Goal: Complete application form

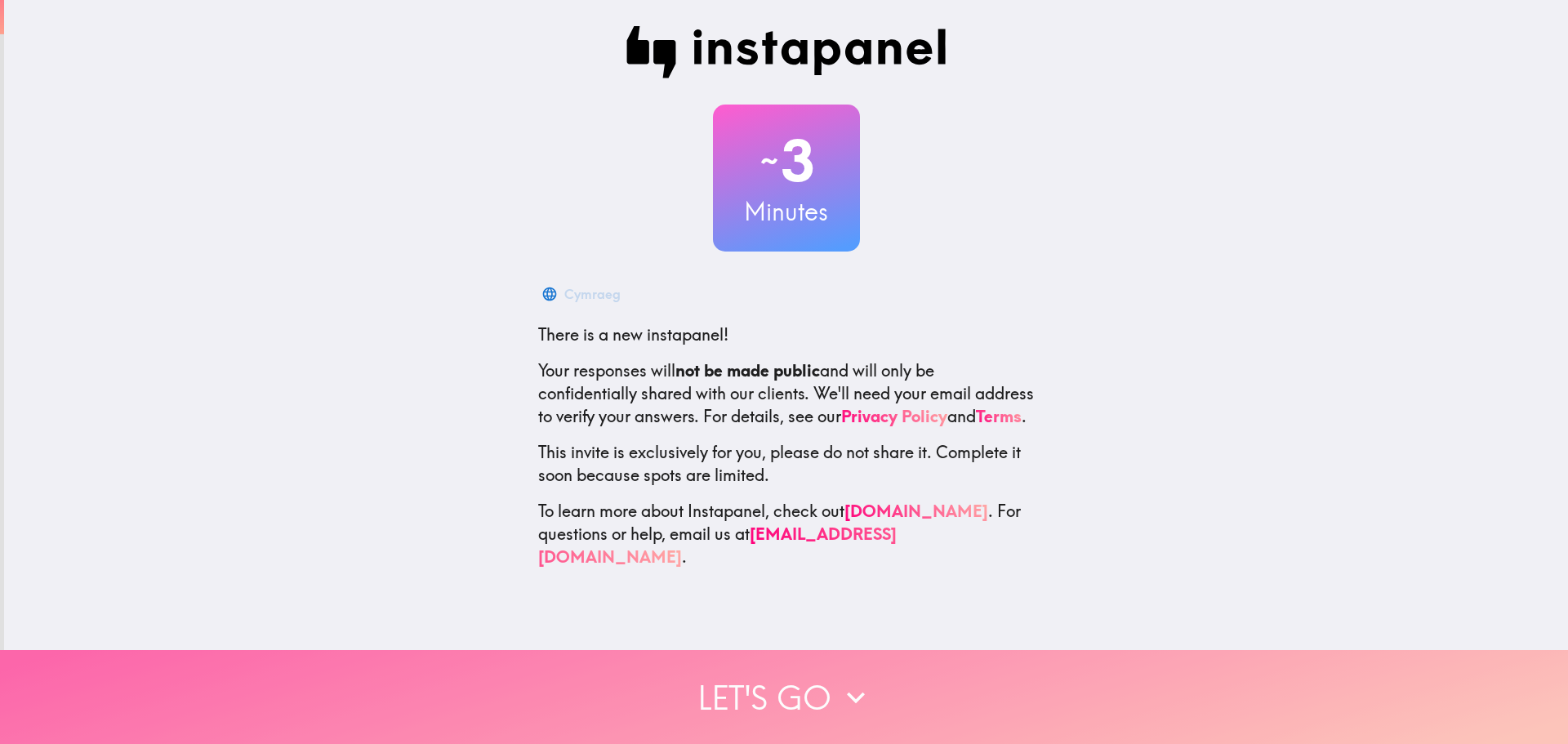
click at [804, 673] on button "Let's go" at bounding box center [784, 697] width 1568 height 94
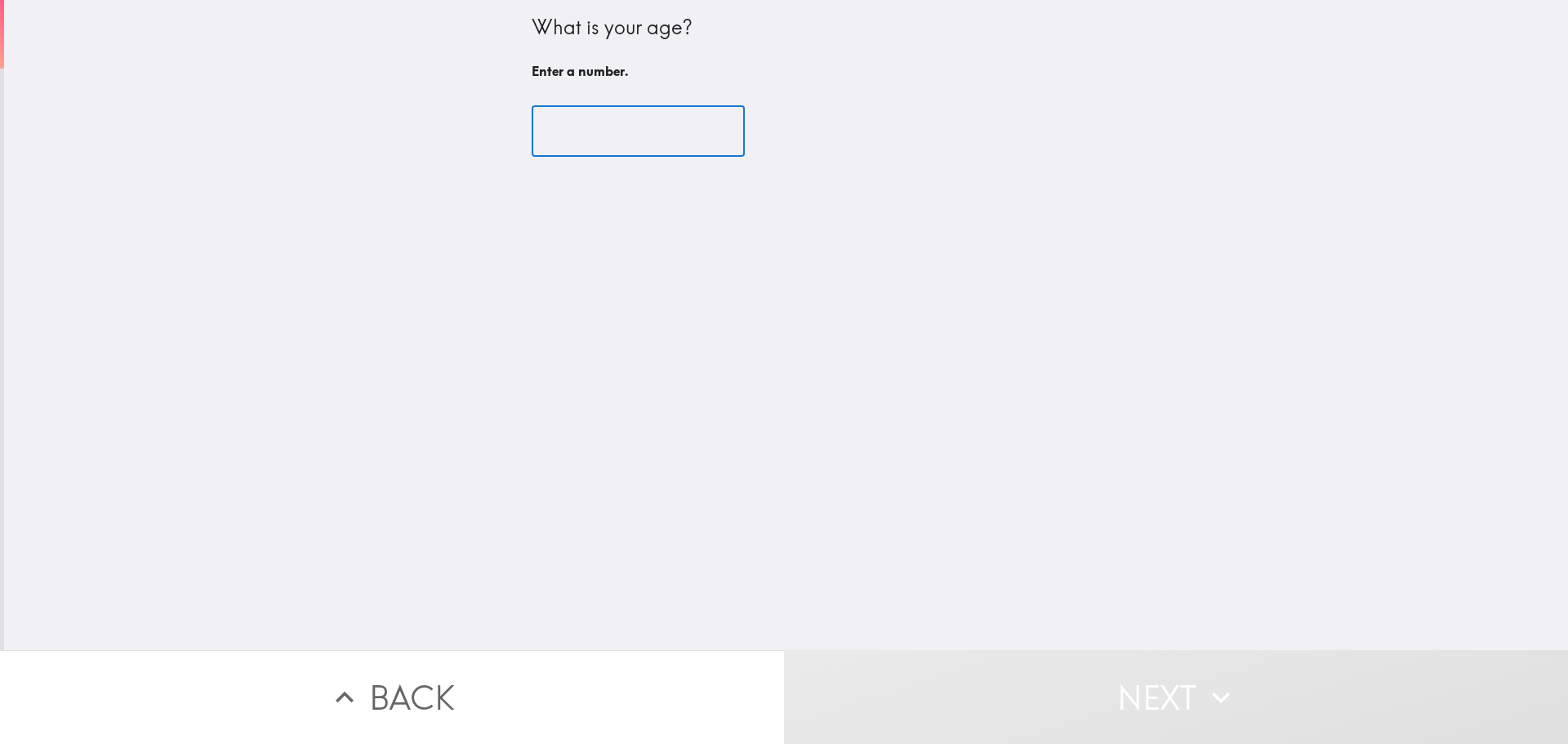
click at [606, 145] on input "number" at bounding box center [639, 131] width 214 height 51
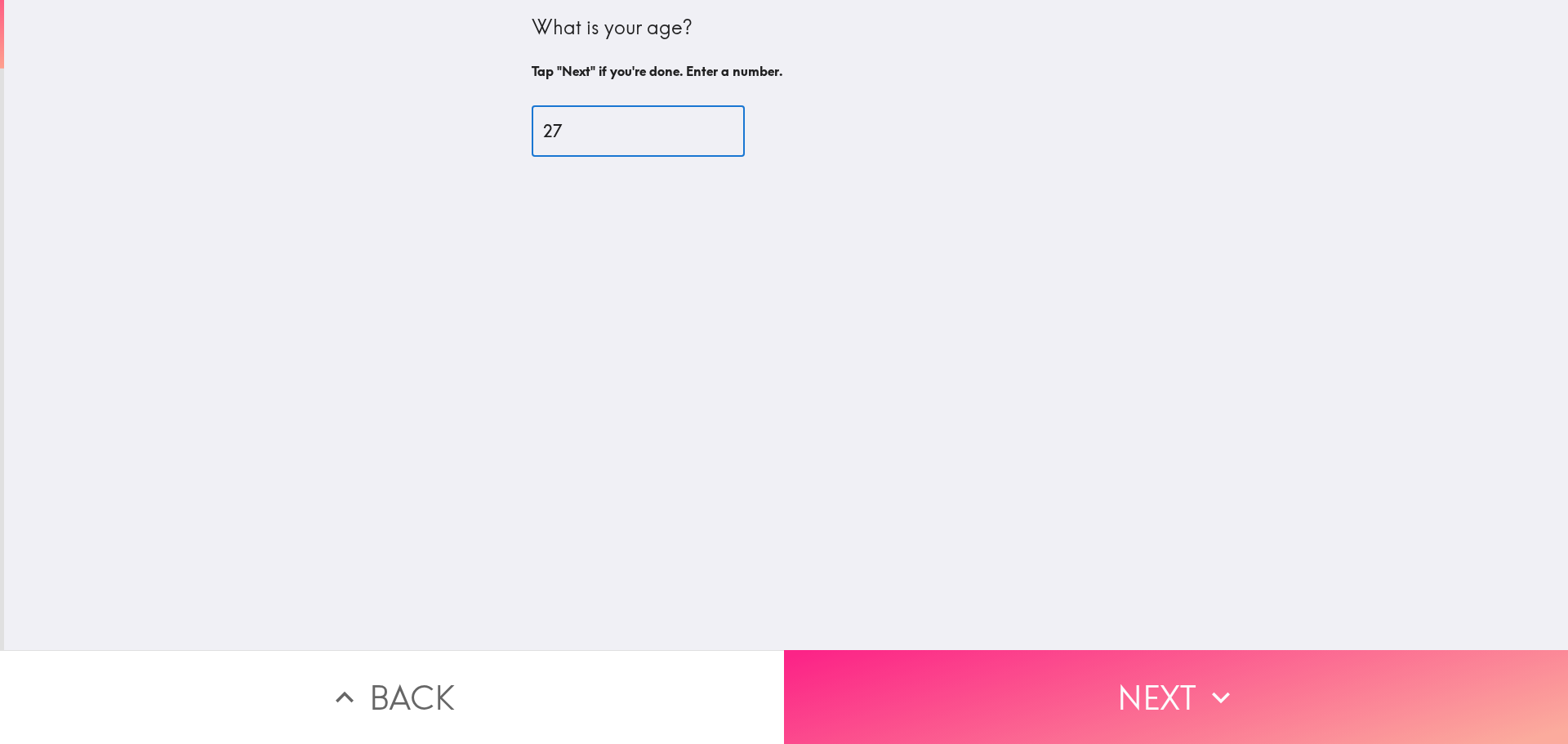
type input "27"
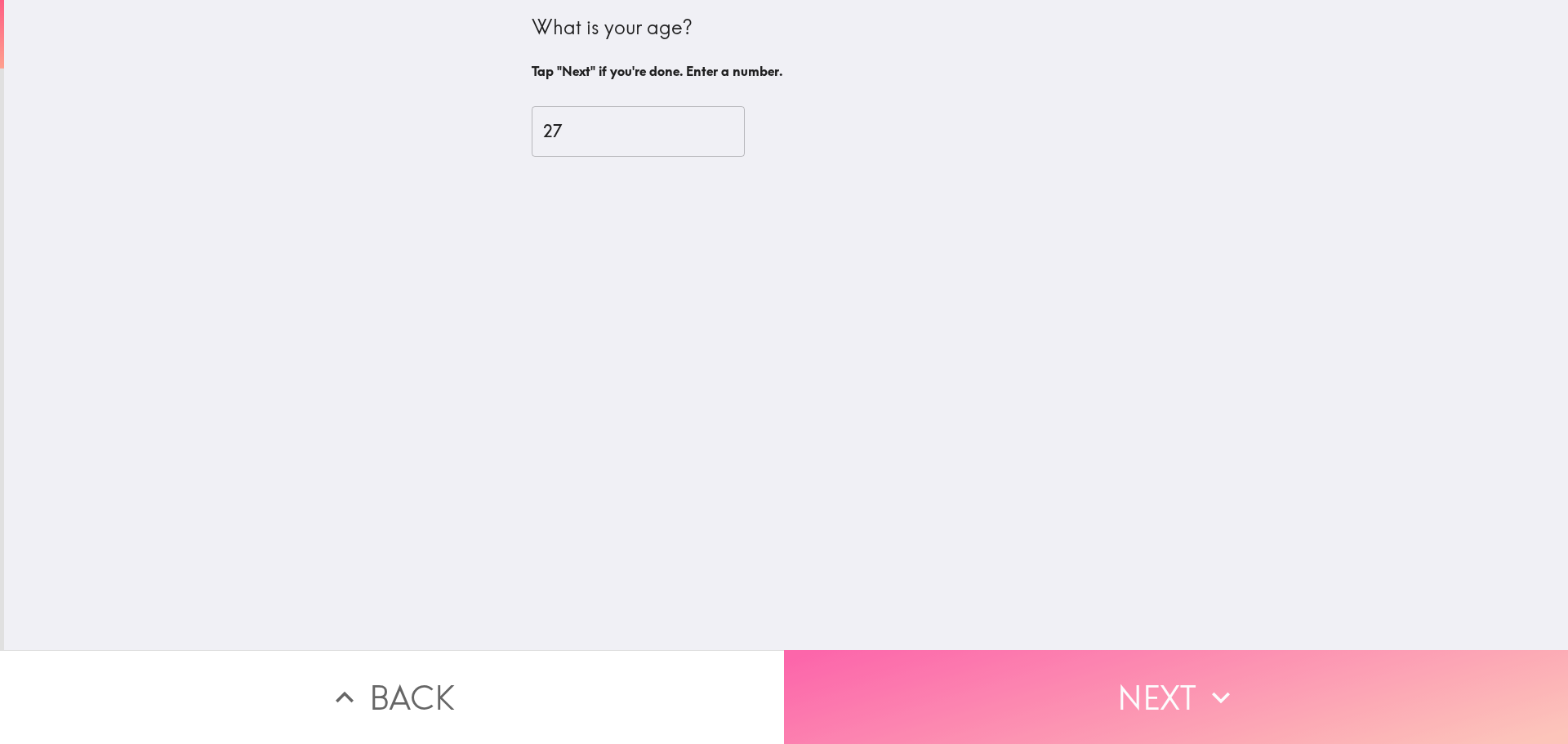
click at [1022, 679] on button "Next" at bounding box center [1175, 697] width 784 height 94
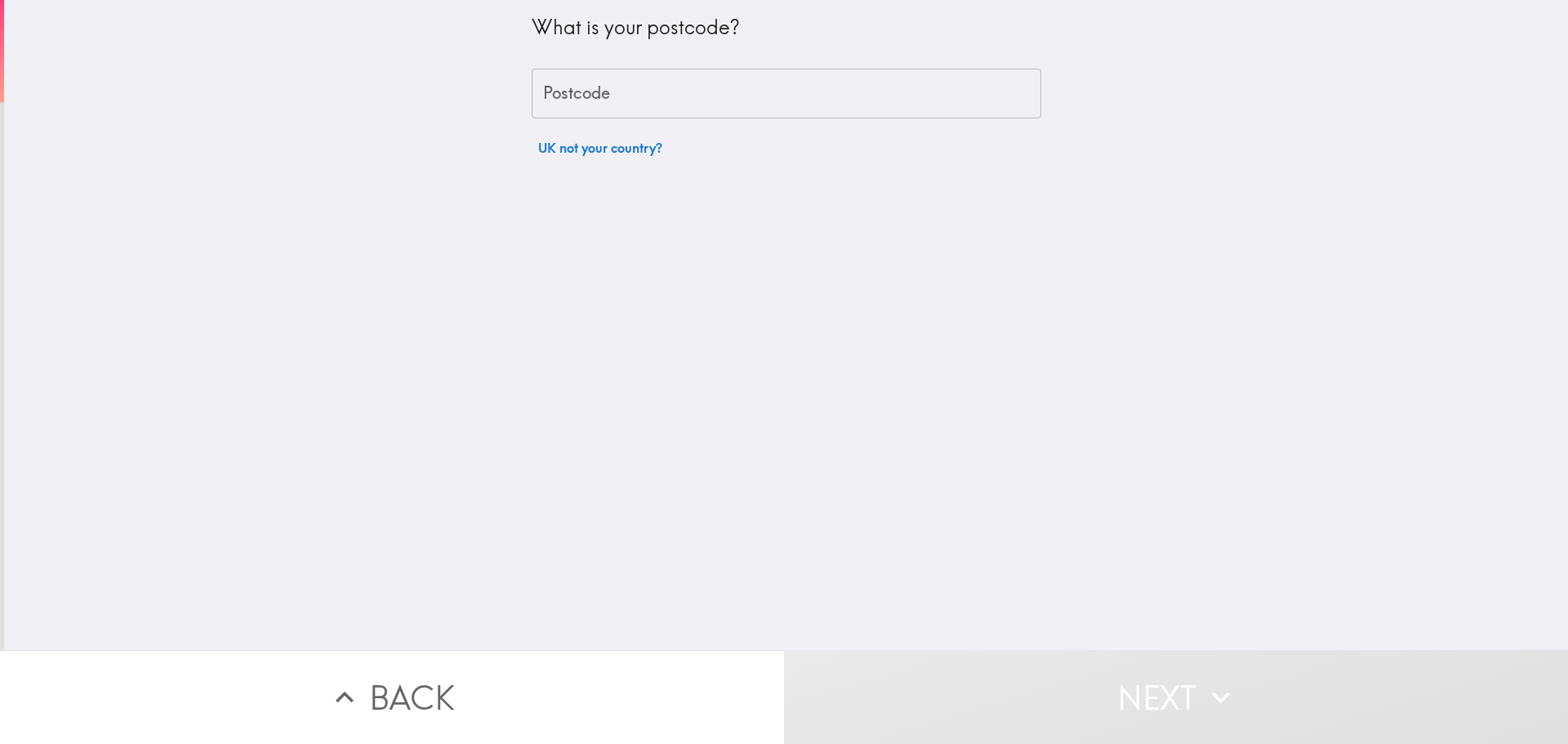
click at [696, 104] on input "Postcode" at bounding box center [786, 94] width 509 height 51
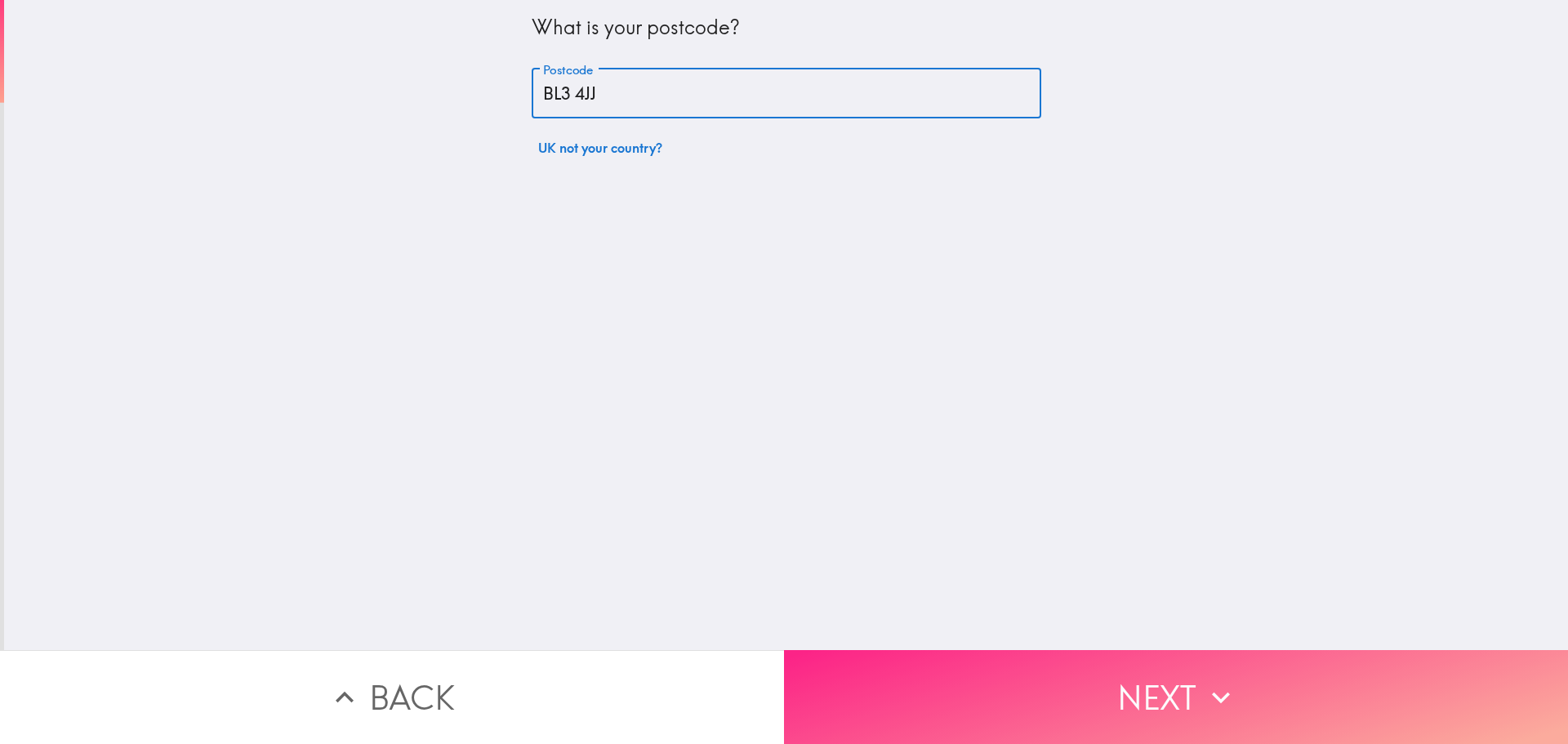
type input "BL3 4JJ"
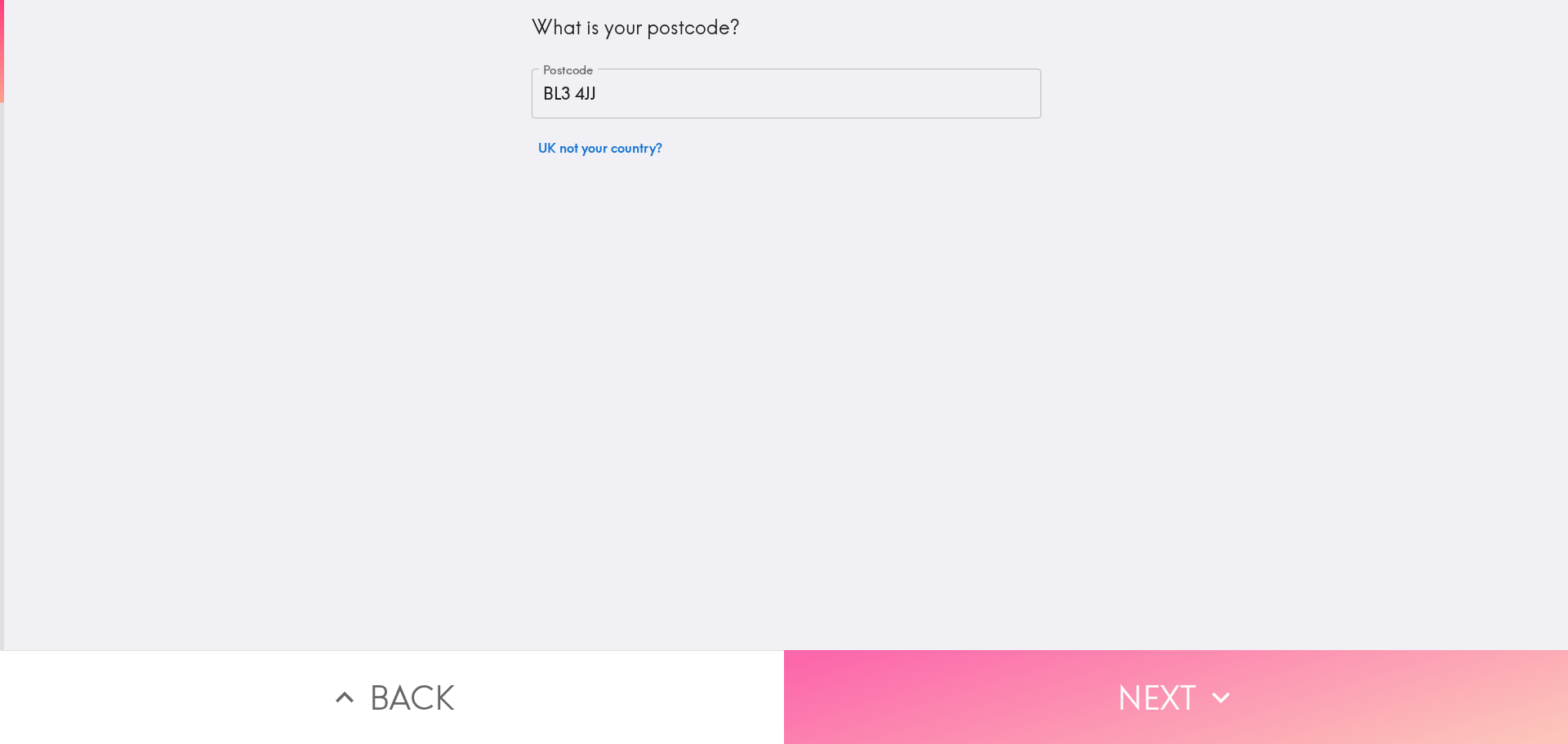
click at [1142, 670] on button "Next" at bounding box center [1175, 697] width 784 height 94
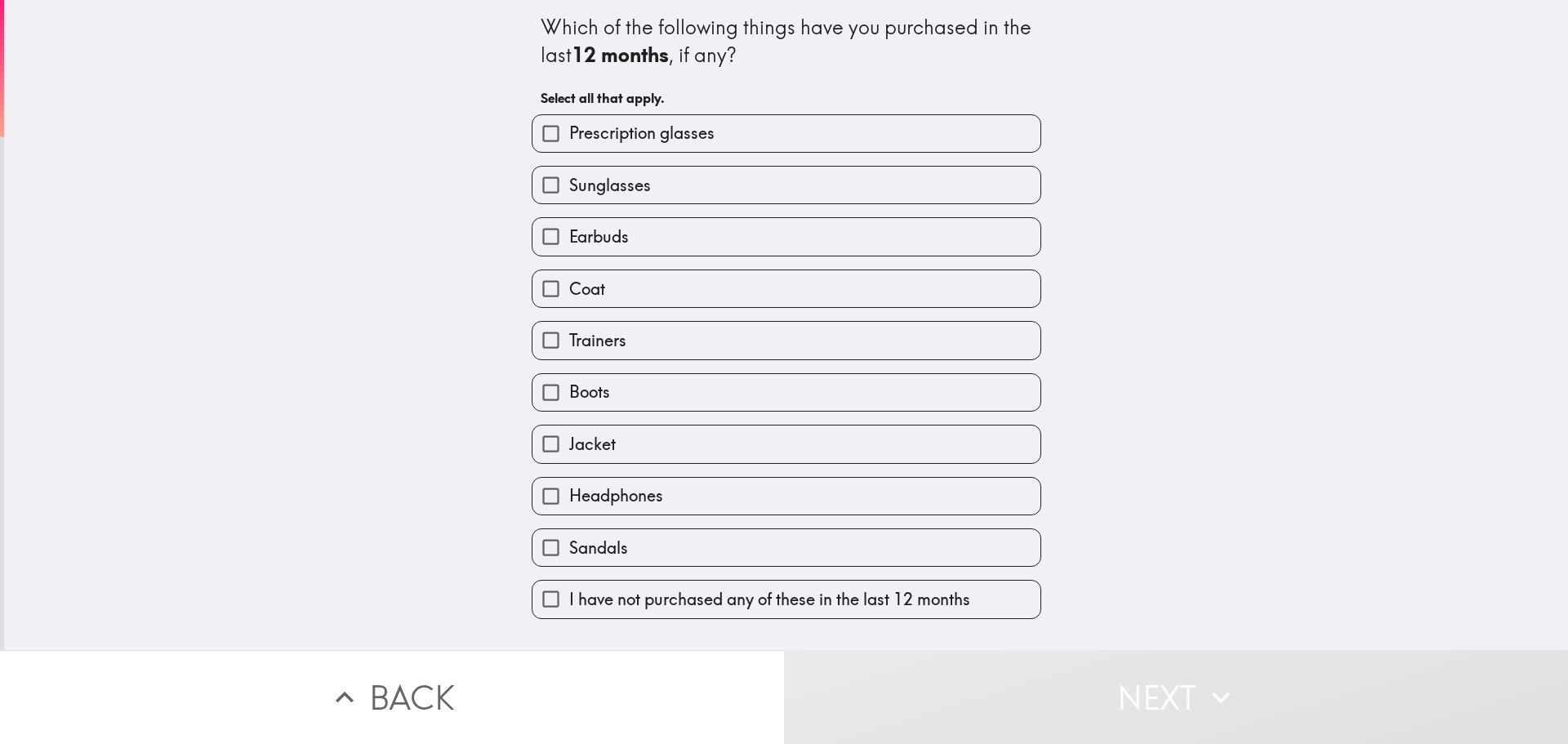
click at [729, 241] on label "Earbuds" at bounding box center [785, 236] width 508 height 37
click at [569, 241] on input "Earbuds" at bounding box center [550, 236] width 37 height 37
checkbox input "true"
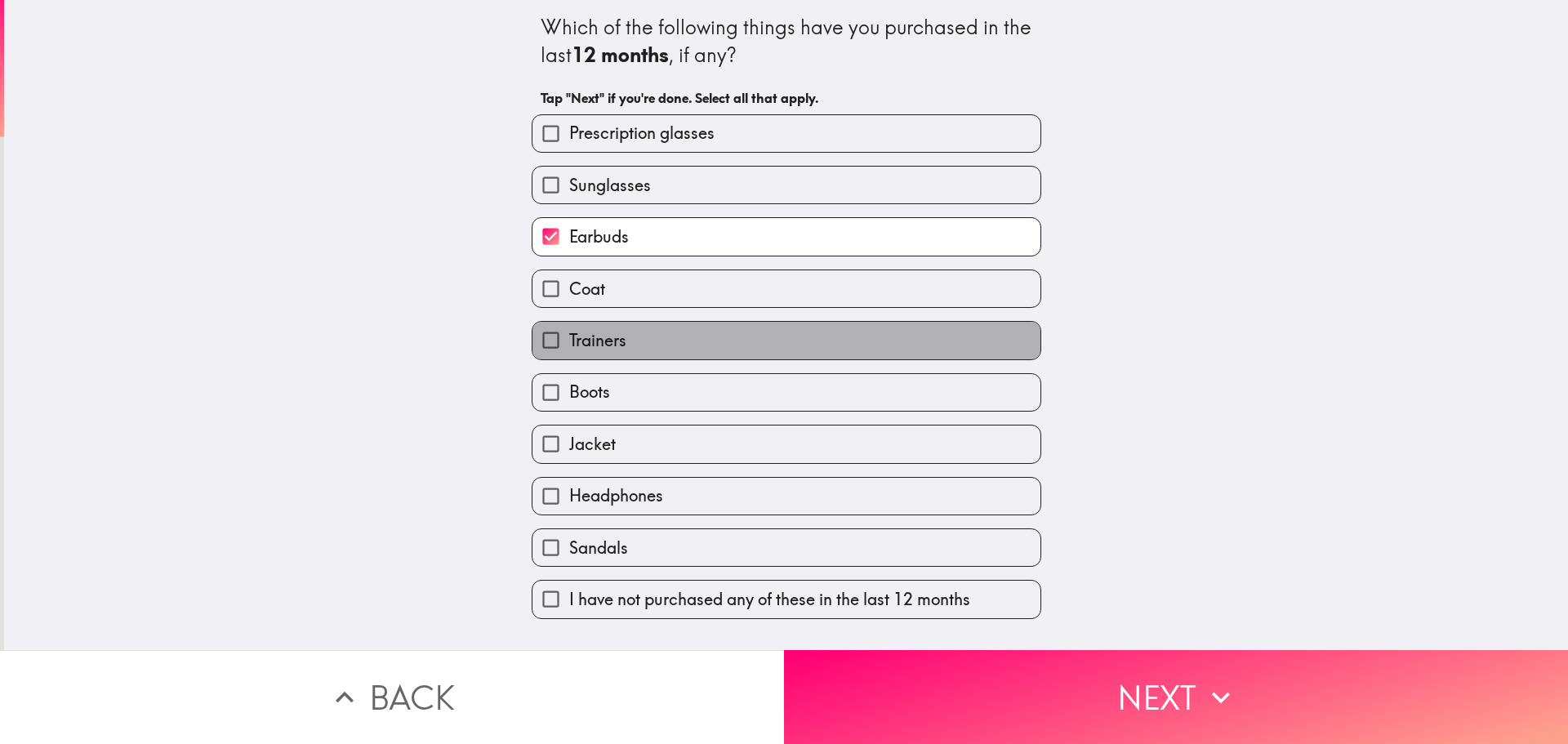
click at [688, 344] on label "Trainers" at bounding box center [785, 340] width 508 height 37
click at [569, 344] on input "Trainers" at bounding box center [550, 340] width 37 height 37
checkbox input "true"
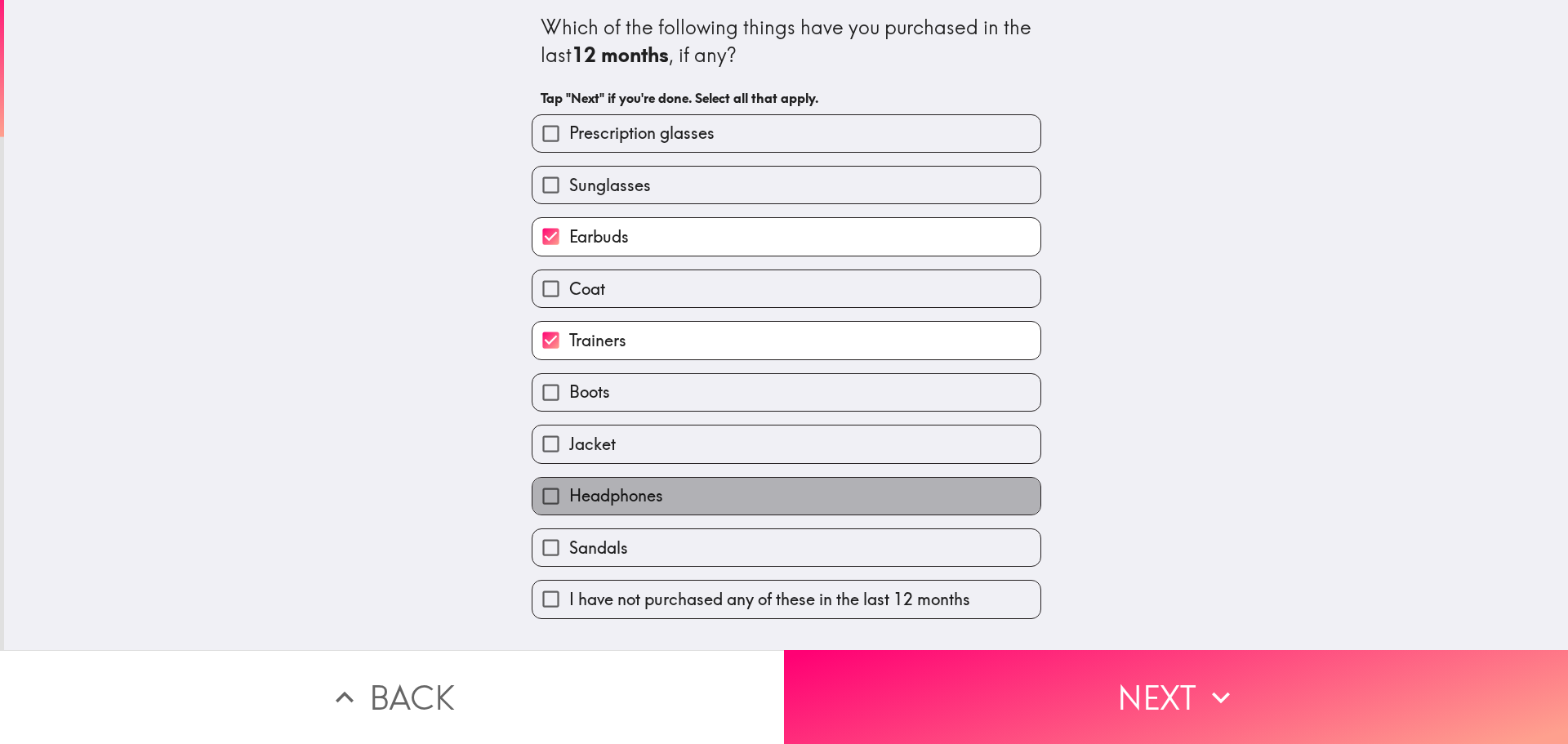
click at [680, 495] on label "Headphones" at bounding box center [785, 496] width 508 height 37
click at [569, 495] on input "Headphones" at bounding box center [550, 496] width 37 height 37
checkbox input "true"
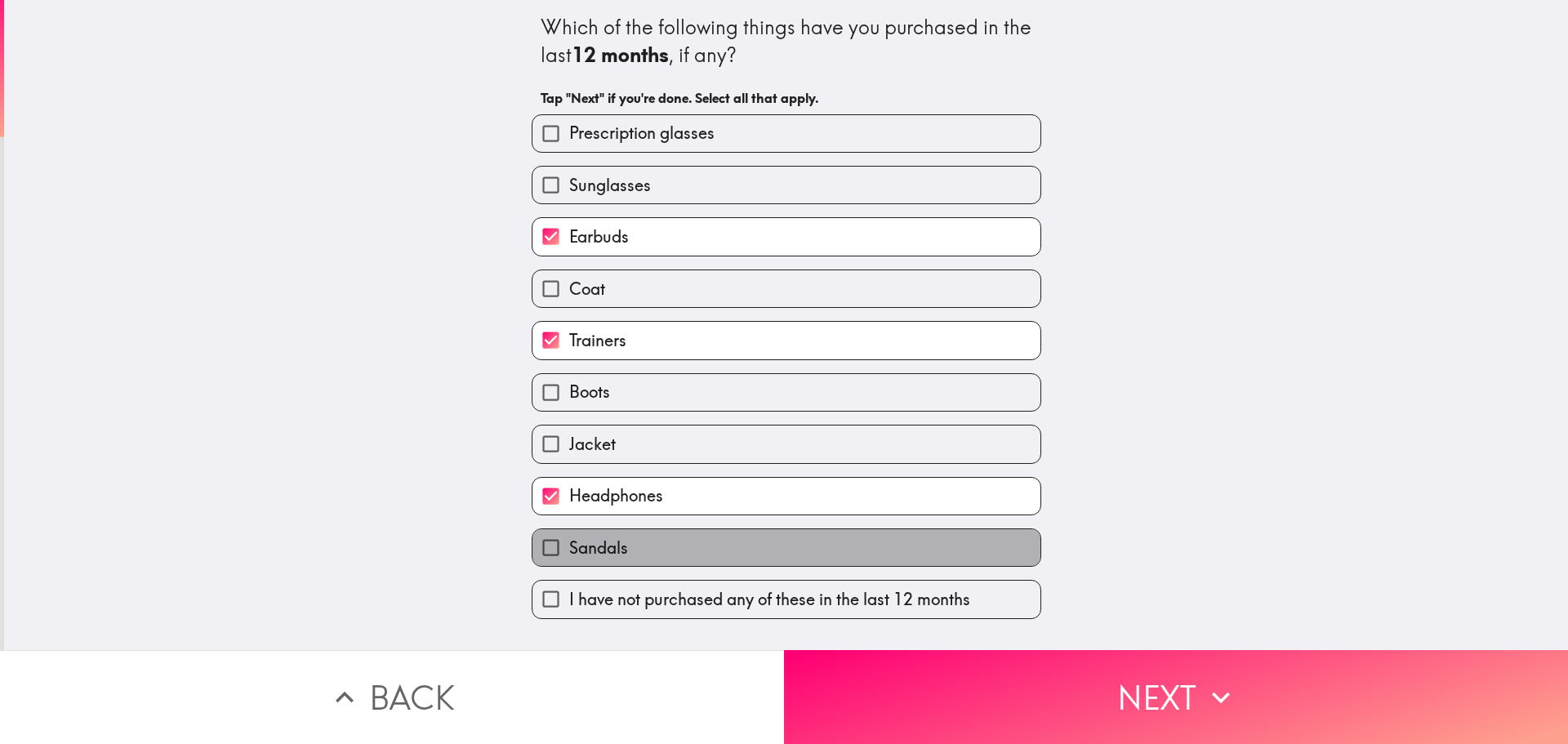
click at [640, 553] on label "Sandals" at bounding box center [785, 547] width 508 height 37
click at [569, 553] on input "Sandals" at bounding box center [550, 547] width 37 height 37
checkbox input "true"
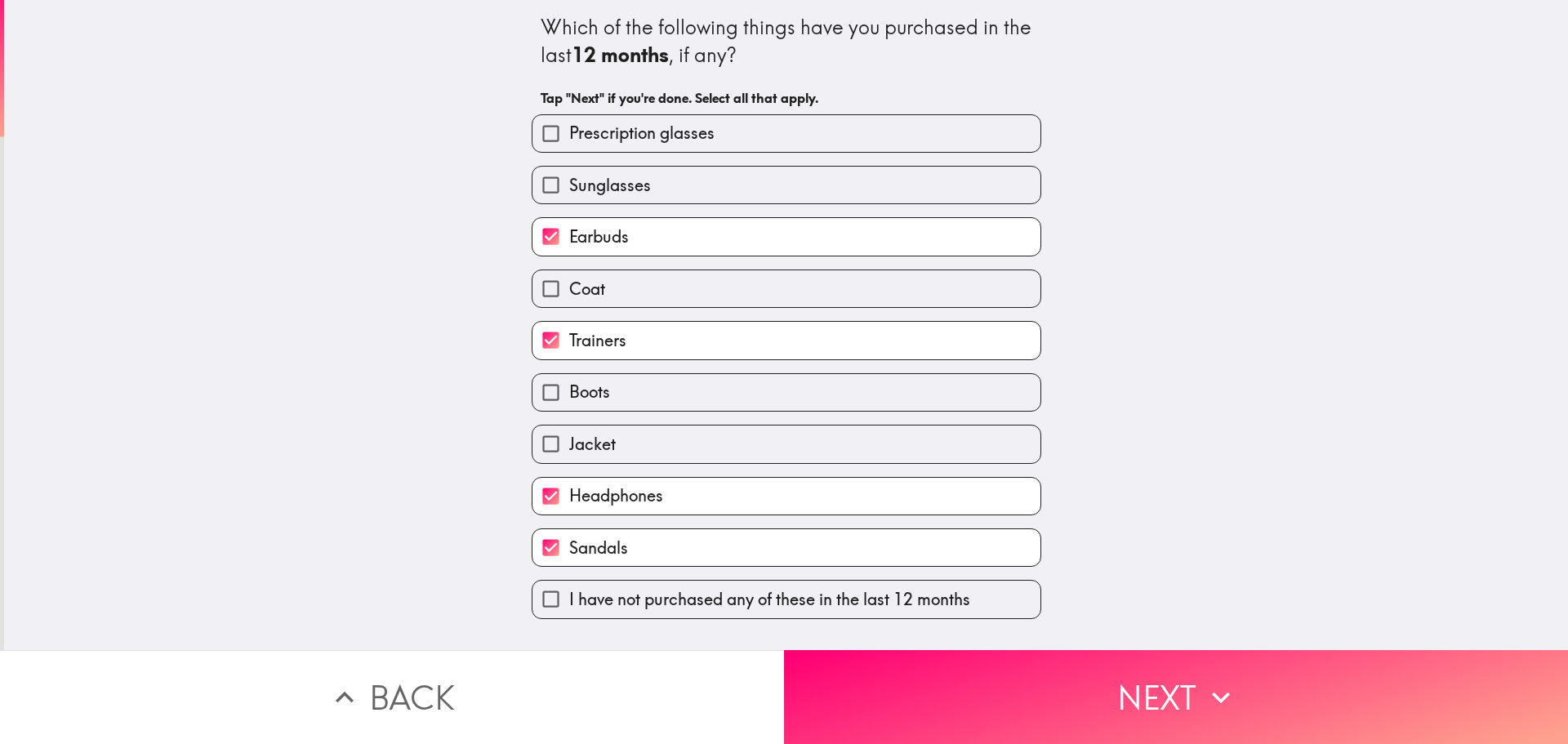
click at [622, 390] on label "Boots" at bounding box center [785, 392] width 508 height 37
click at [569, 390] on input "Boots" at bounding box center [550, 392] width 37 height 37
checkbox input "true"
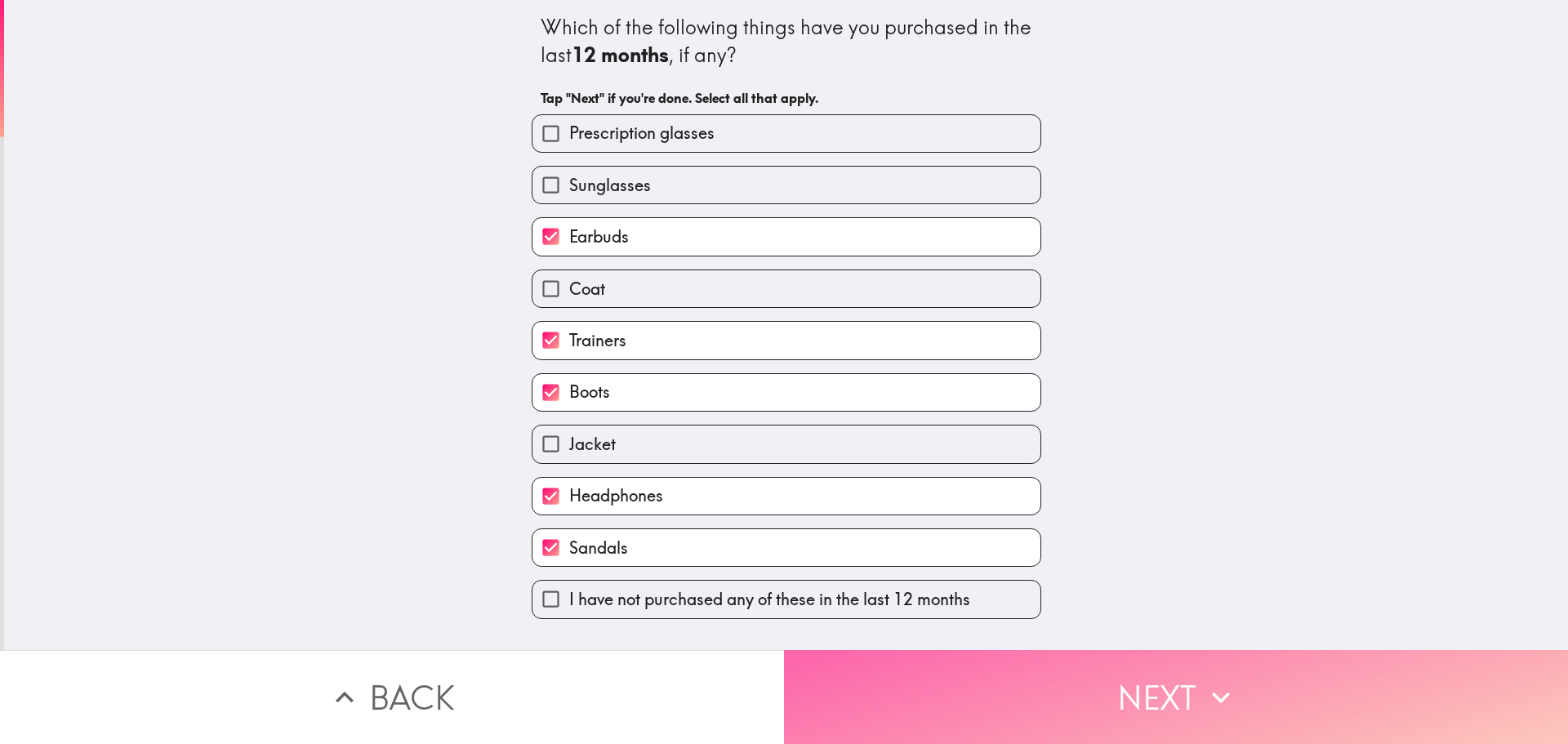
click at [1035, 668] on button "Next" at bounding box center [1175, 697] width 784 height 94
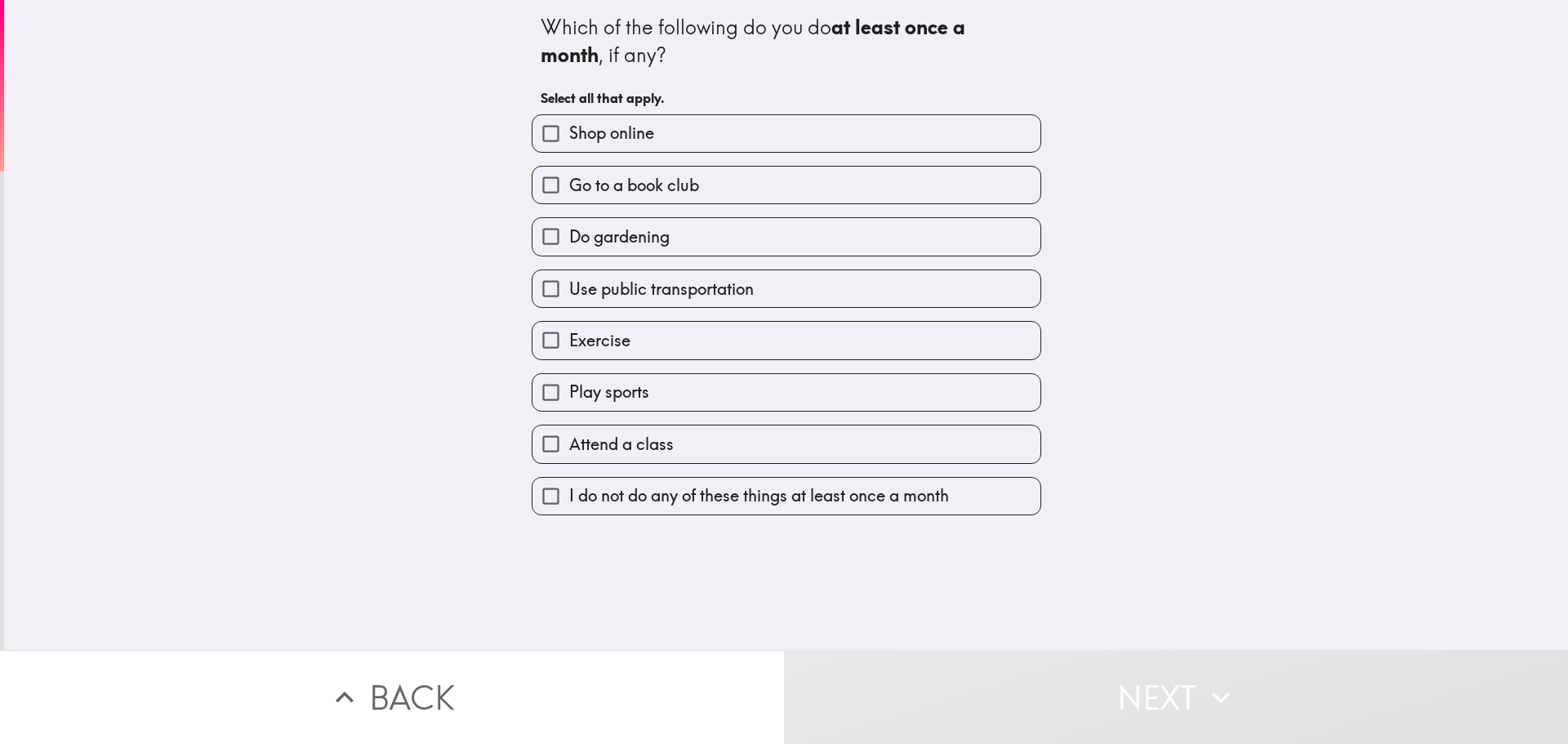
click at [685, 143] on label "Shop online" at bounding box center [785, 133] width 508 height 37
click at [569, 143] on input "Shop online" at bounding box center [550, 133] width 37 height 37
checkbox input "true"
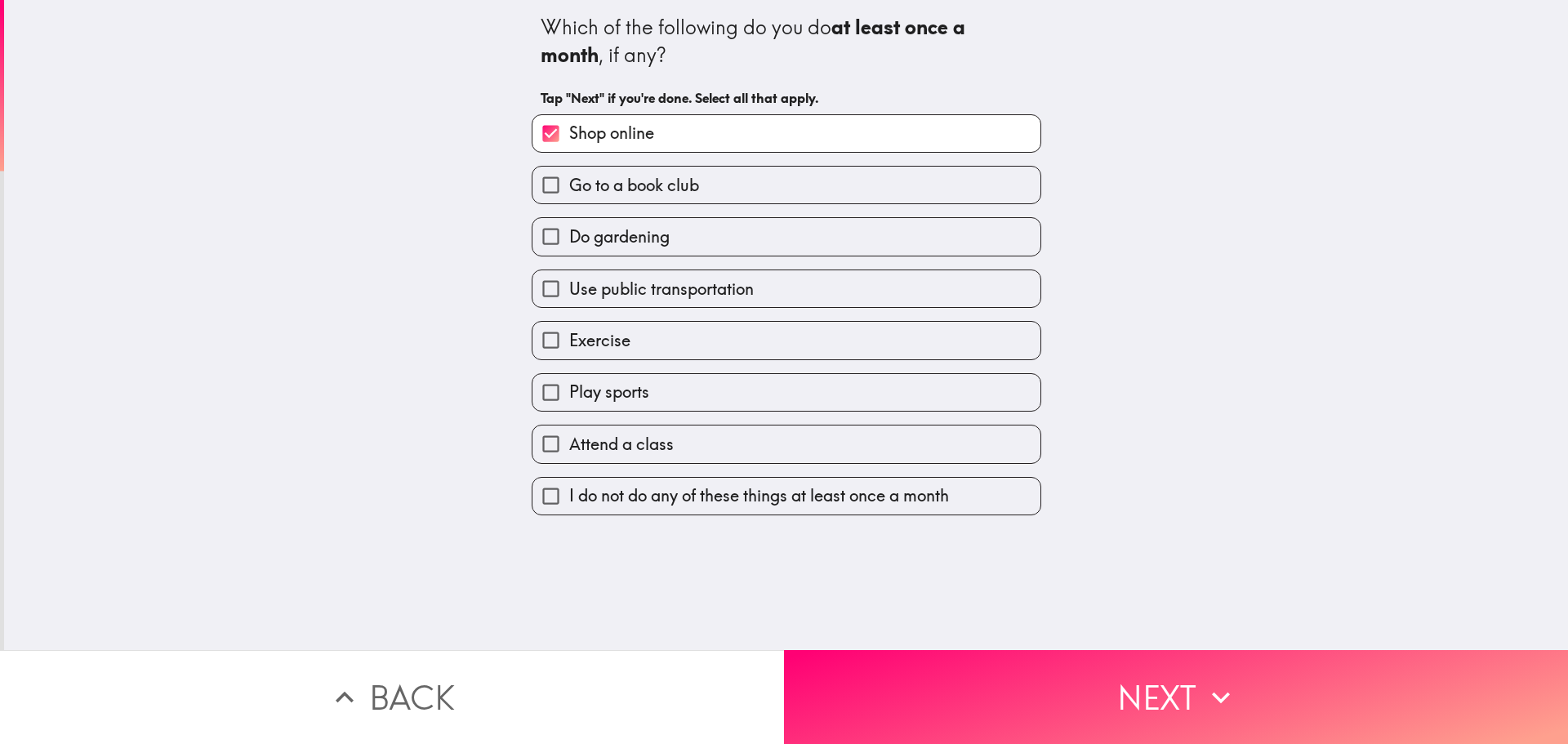
click at [711, 233] on label "Do gardening" at bounding box center [785, 236] width 508 height 37
click at [569, 233] on input "Do gardening" at bounding box center [550, 236] width 37 height 37
checkbox input "true"
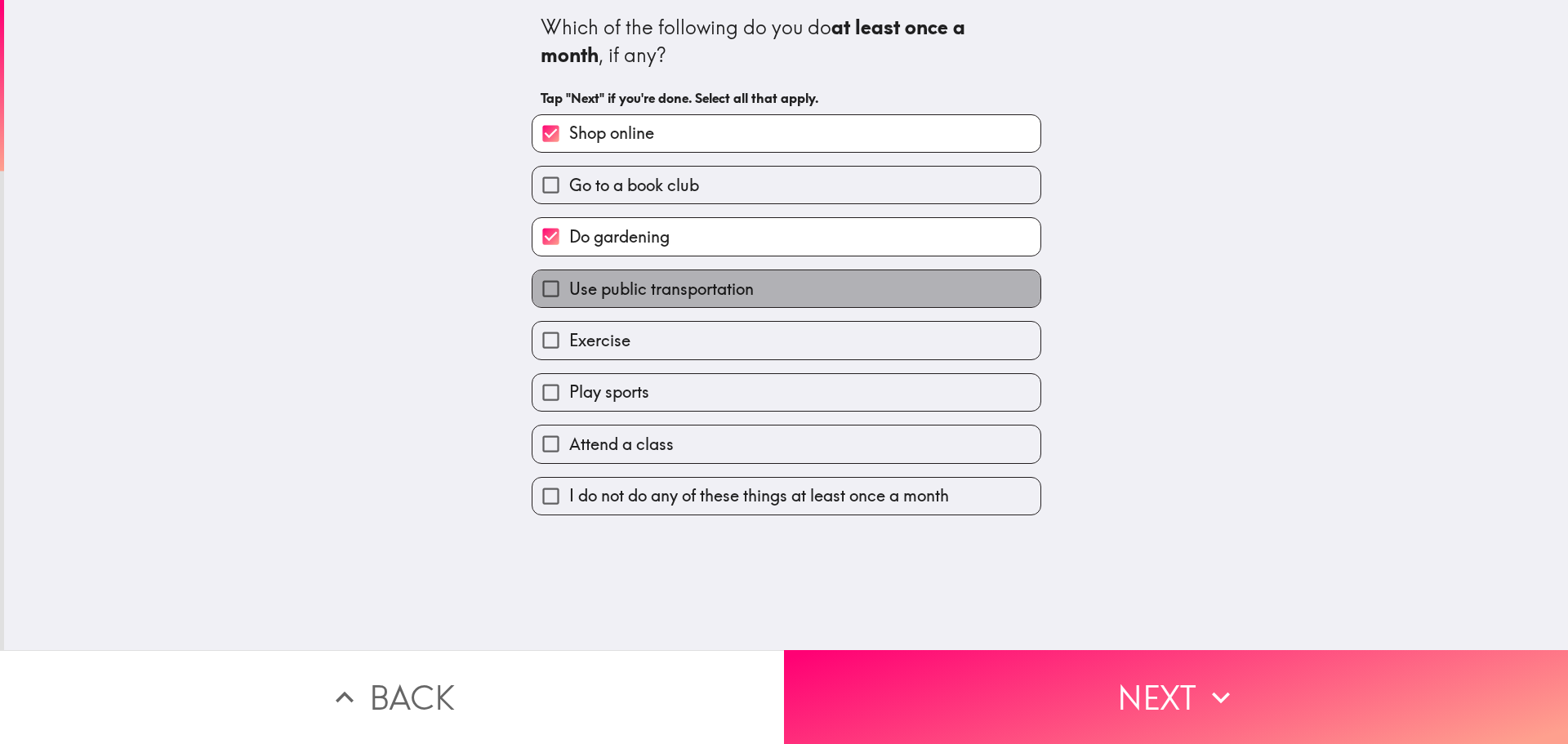
click at [728, 286] on span "Use public transportation" at bounding box center [661, 289] width 185 height 23
click at [569, 286] on input "Use public transportation" at bounding box center [550, 289] width 37 height 37
checkbox input "true"
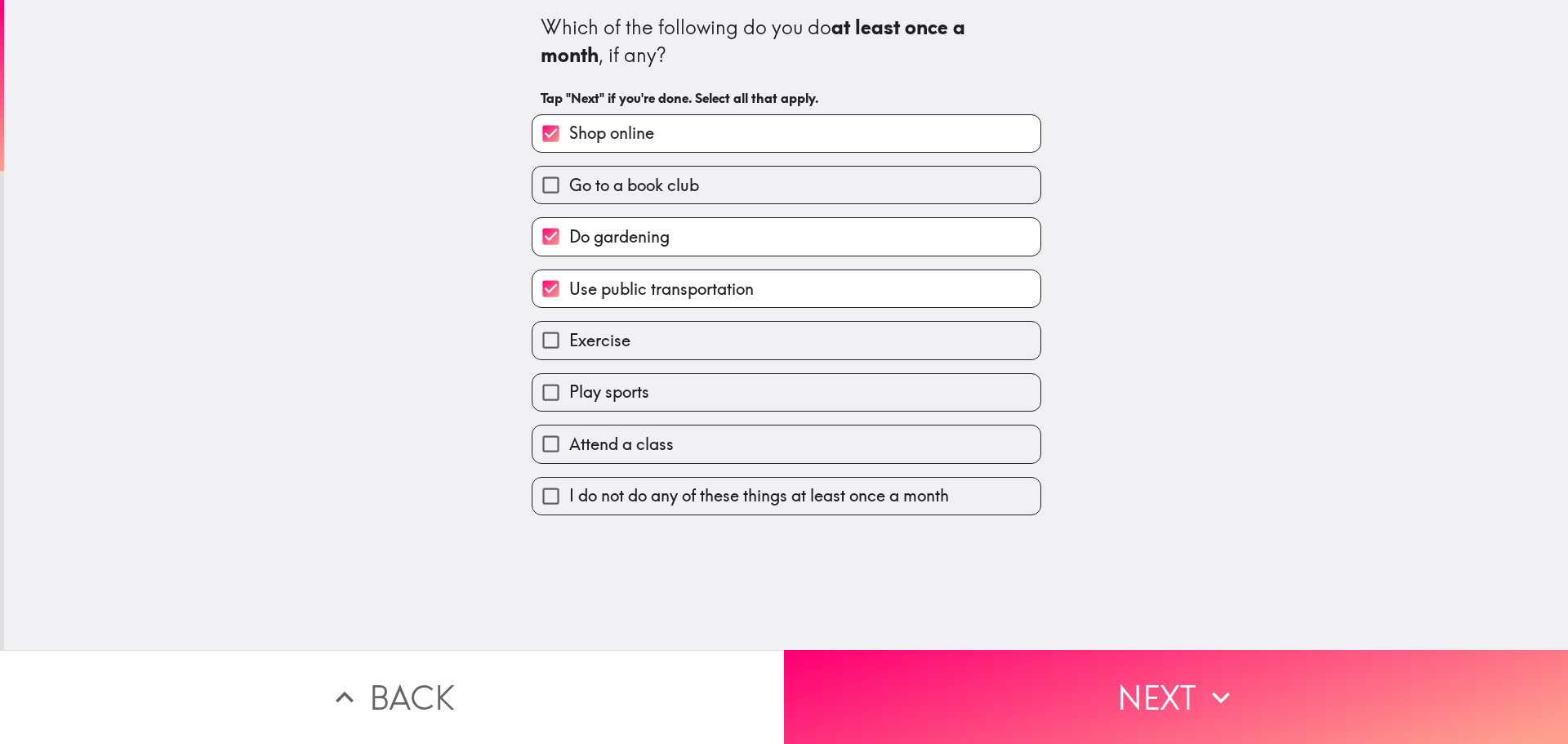
click at [725, 340] on label "Exercise" at bounding box center [785, 340] width 508 height 37
click at [569, 340] on input "Exercise" at bounding box center [550, 340] width 37 height 37
checkbox input "true"
click at [734, 392] on label "Play sports" at bounding box center [785, 392] width 508 height 37
click at [569, 392] on input "Play sports" at bounding box center [550, 392] width 37 height 37
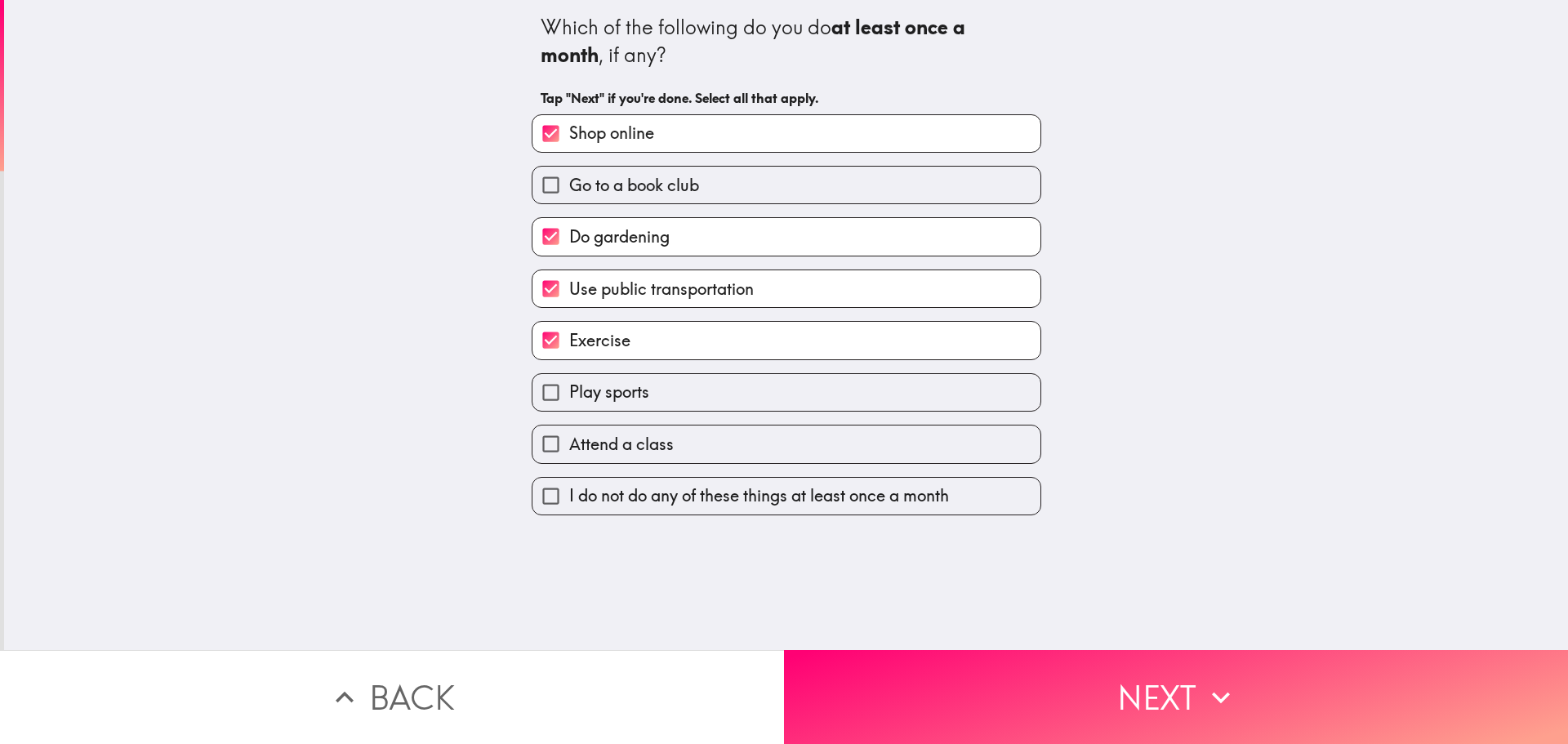
checkbox input "true"
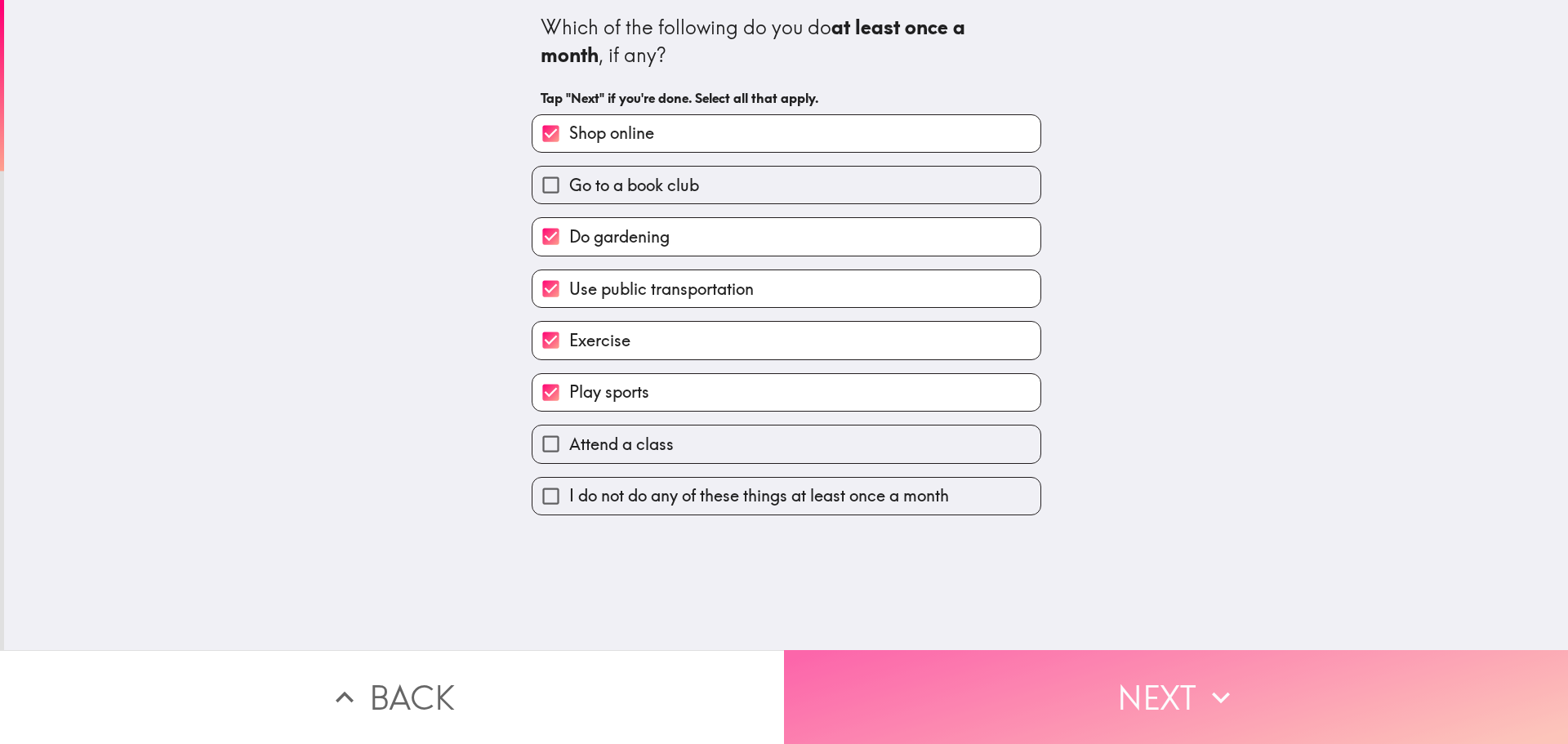
click at [1027, 676] on button "Next" at bounding box center [1175, 697] width 784 height 94
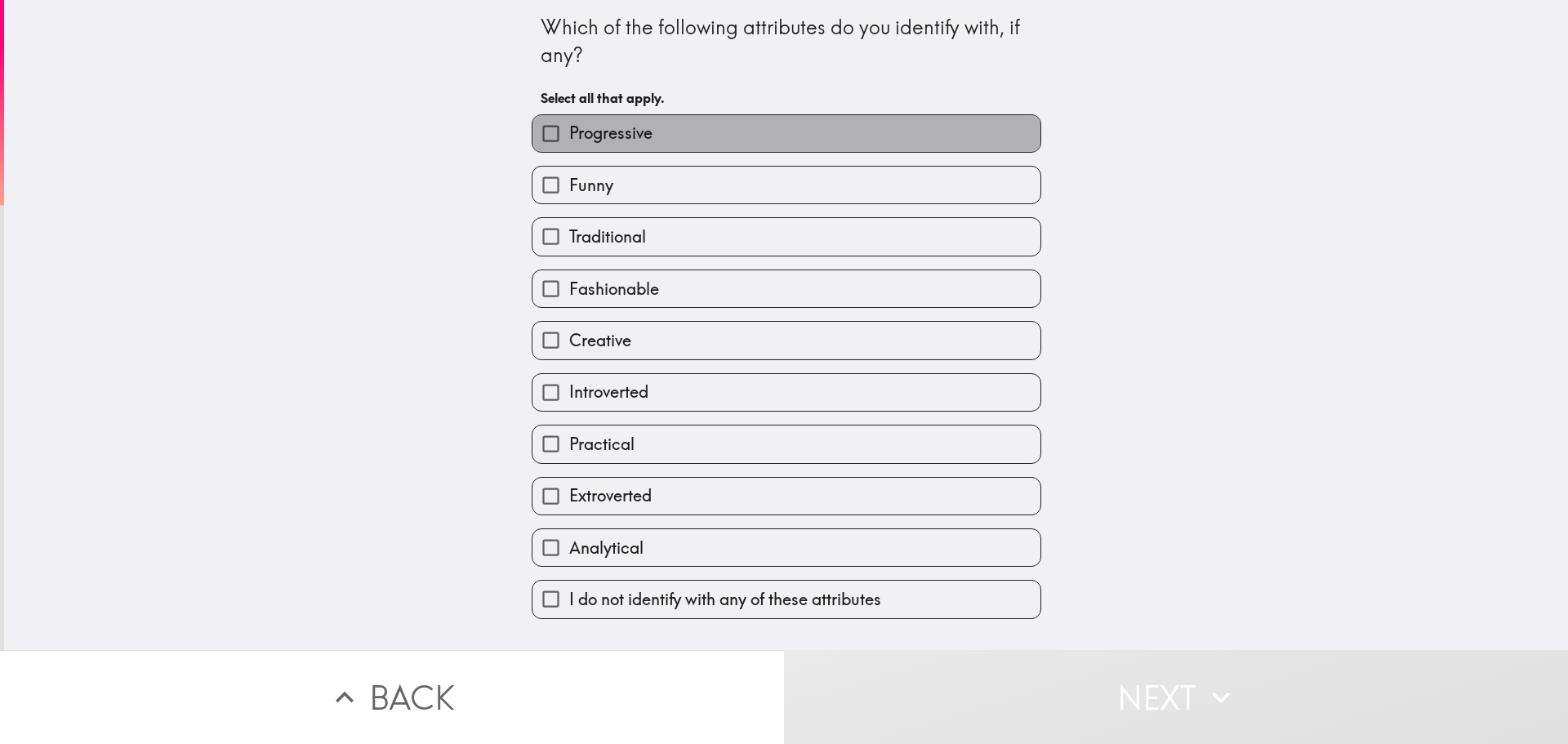
click at [662, 127] on label "Progressive" at bounding box center [785, 133] width 508 height 37
click at [569, 127] on input "Progressive" at bounding box center [550, 133] width 37 height 37
checkbox input "true"
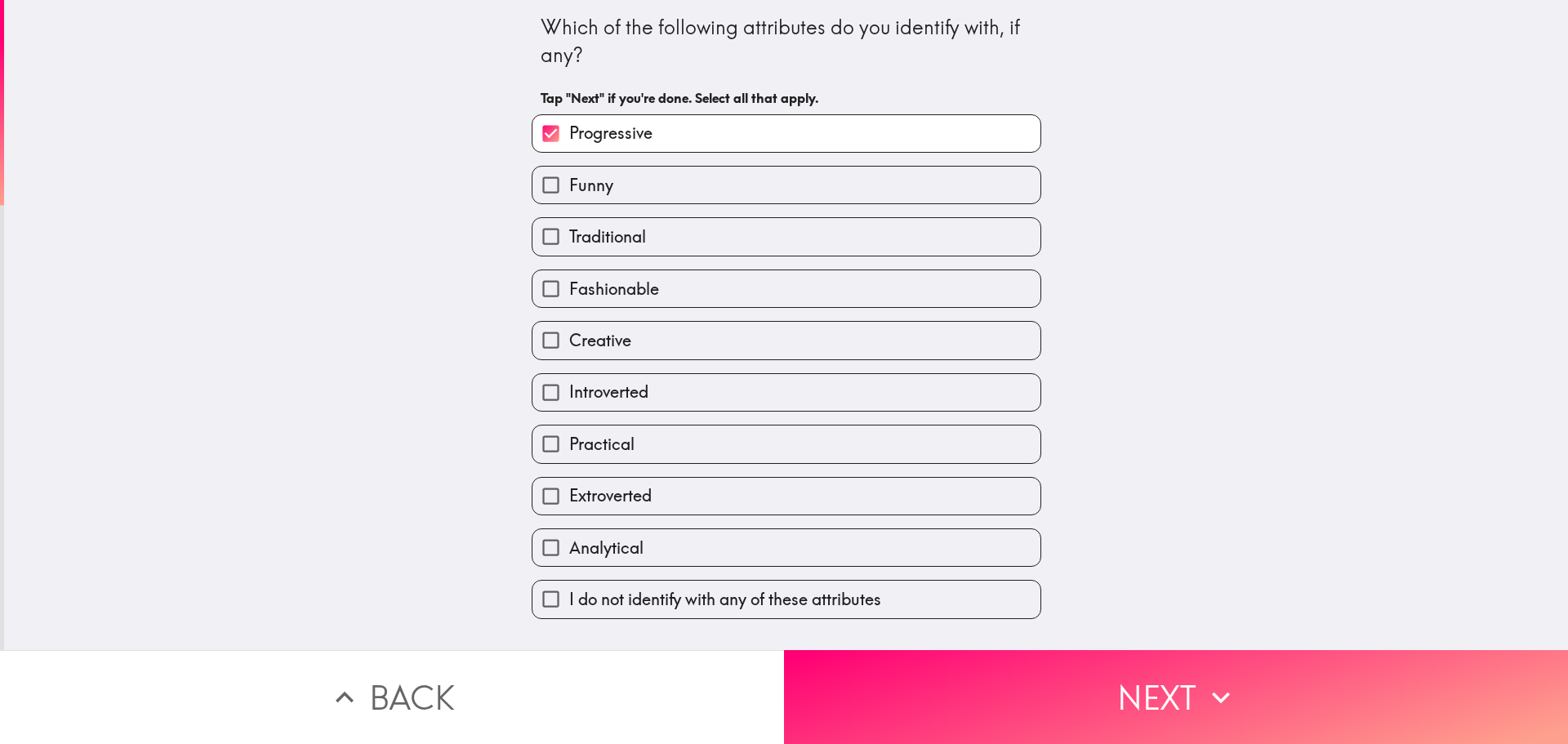
click at [657, 455] on label "Practical" at bounding box center [785, 443] width 508 height 37
click at [569, 455] on input "Practical" at bounding box center [550, 443] width 37 height 37
checkbox input "true"
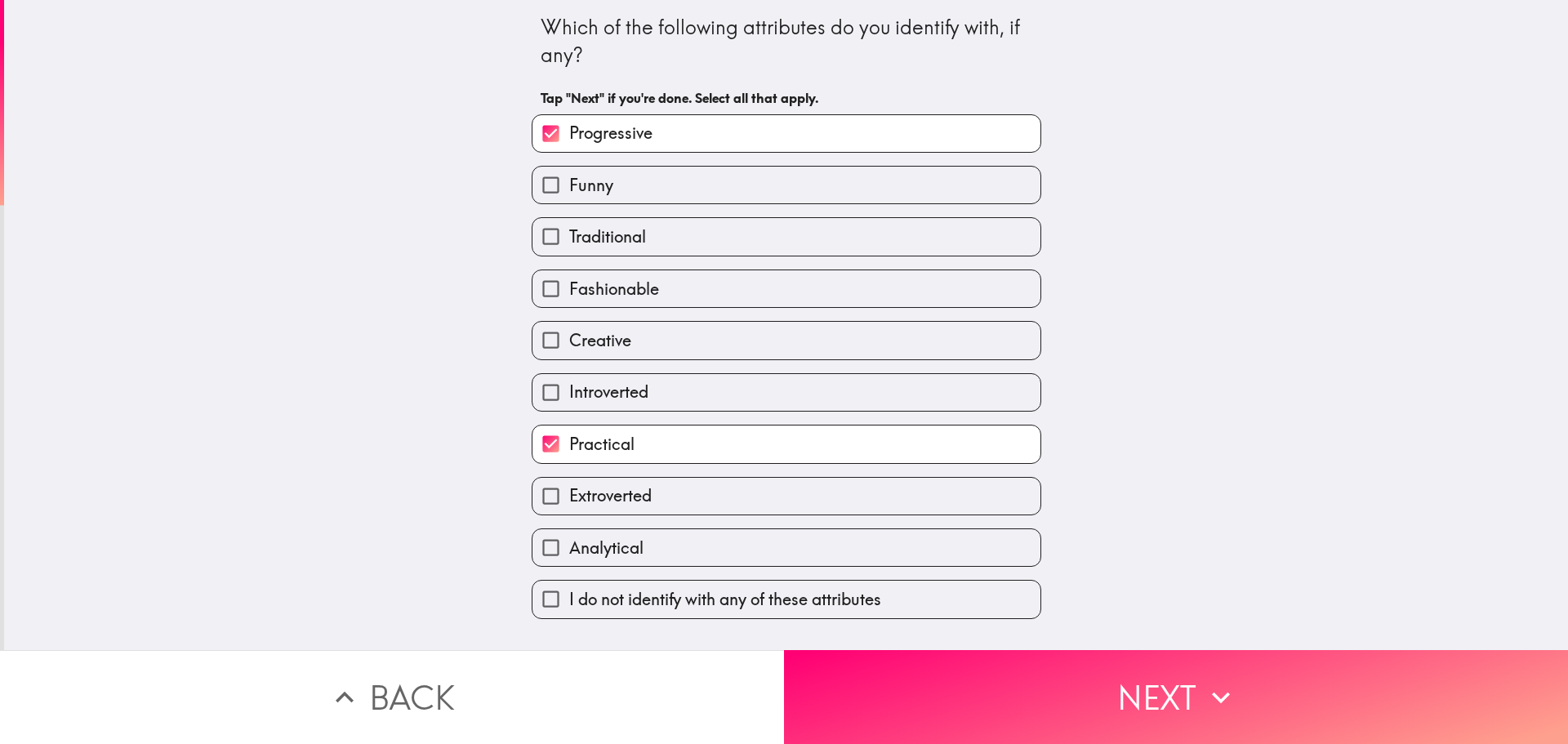
click at [662, 496] on label "Extroverted" at bounding box center [785, 496] width 508 height 37
click at [569, 496] on input "Extroverted" at bounding box center [550, 496] width 37 height 37
checkbox input "true"
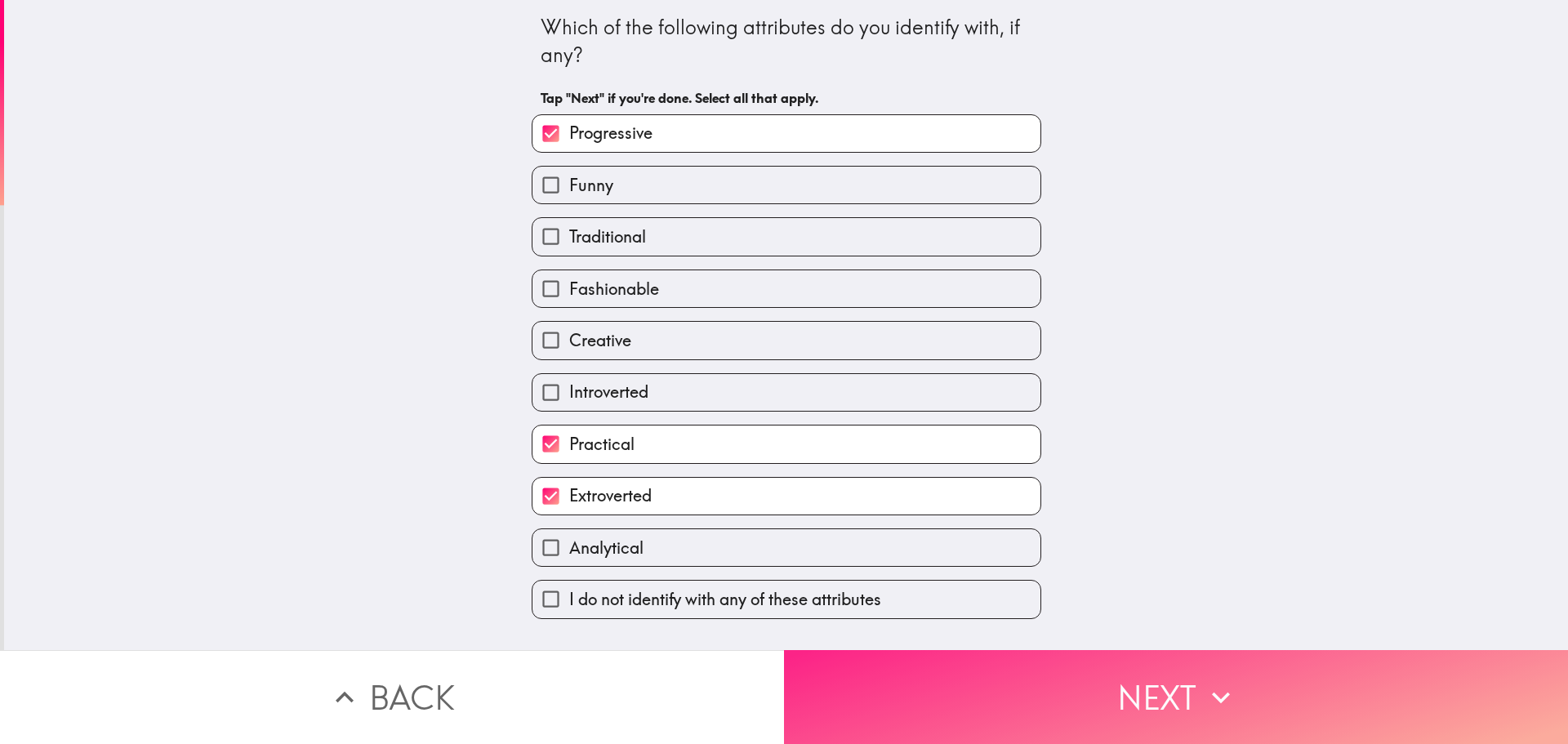
click at [1093, 676] on button "Next" at bounding box center [1175, 697] width 784 height 94
